Goal: Task Accomplishment & Management: Use online tool/utility

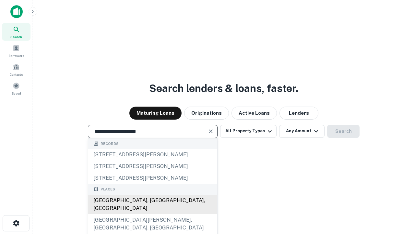
click at [152, 214] on div "[GEOGRAPHIC_DATA], [GEOGRAPHIC_DATA], [GEOGRAPHIC_DATA]" at bounding box center [152, 203] width 129 height 19
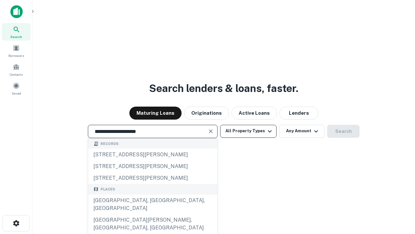
type input "**********"
click at [248, 131] on button "All Property Types" at bounding box center [248, 131] width 56 height 13
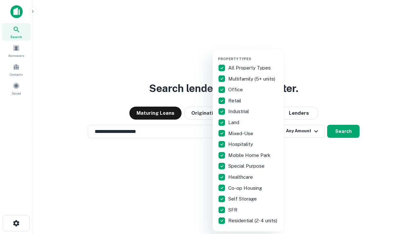
click at [254, 54] on button "button" at bounding box center [253, 54] width 71 height 0
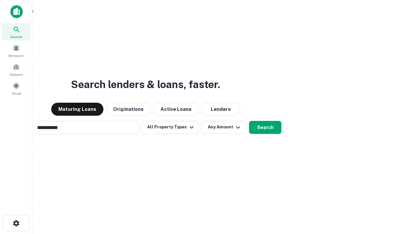
scroll to position [10, 0]
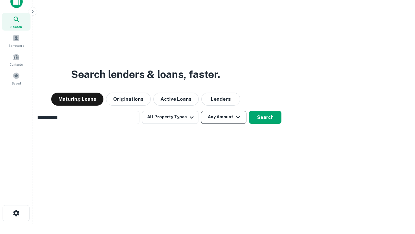
click at [201, 111] on button "Any Amount" at bounding box center [223, 117] width 45 height 13
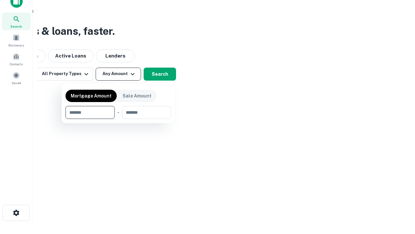
type input "*******"
click at [118, 119] on button "button" at bounding box center [119, 119] width 106 height 0
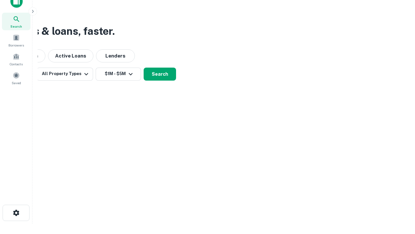
scroll to position [4, 120]
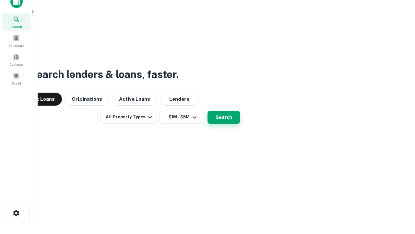
click at [208, 111] on button "Search" at bounding box center [224, 117] width 32 height 13
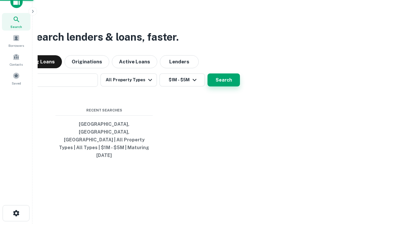
scroll to position [17, 184]
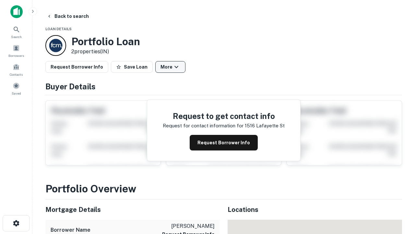
click at [170, 67] on button "More" at bounding box center [170, 67] width 30 height 12
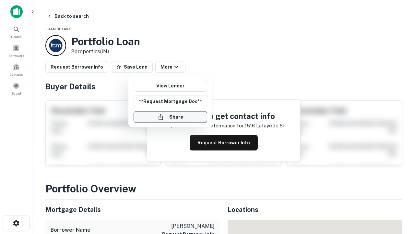
click at [170, 117] on button "Share" at bounding box center [171, 117] width 74 height 12
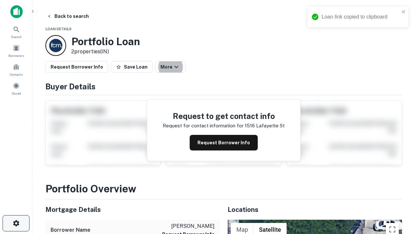
click at [16, 223] on icon "button" at bounding box center [16, 223] width 8 height 8
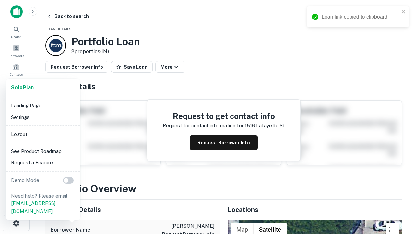
click at [43, 134] on li "Logout" at bounding box center [42, 134] width 69 height 12
